Goal: Find specific page/section: Find specific page/section

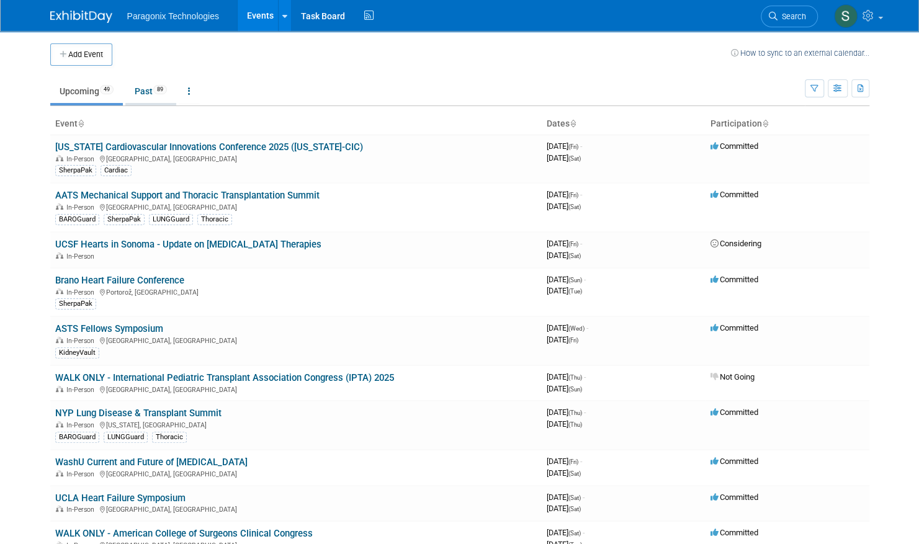
click at [144, 90] on link "Past 89" at bounding box center [150, 91] width 51 height 24
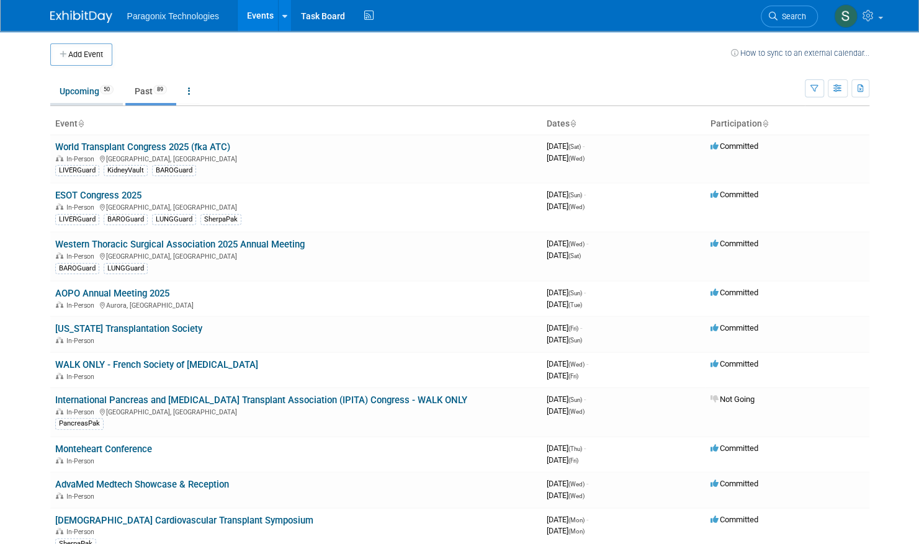
click at [60, 96] on link "Upcoming 50" at bounding box center [86, 91] width 73 height 24
